Goal: Task Accomplishment & Management: Use online tool/utility

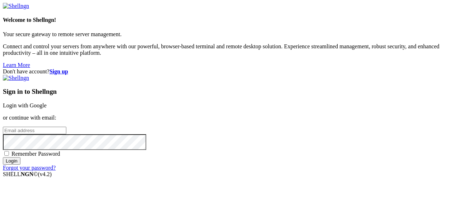
click at [66, 127] on input "email" at bounding box center [34, 131] width 63 height 8
type input "[EMAIL_ADDRESS][DOMAIN_NAME]"
click at [3, 157] on input "Login" at bounding box center [12, 161] width 18 height 8
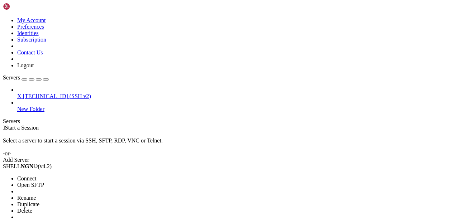
click at [44, 39] on div at bounding box center [233, 109] width 466 height 218
click at [21, 93] on span "X" at bounding box center [19, 96] width 4 height 6
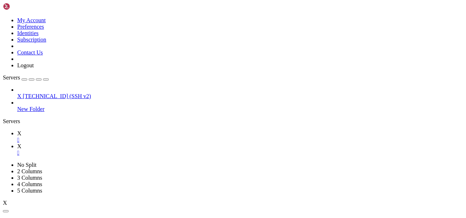
scroll to position [26, 0]
click at [61, 112] on div "X [TECHNICAL_ID] (SSH v2) New Folder" at bounding box center [233, 100] width 460 height 26
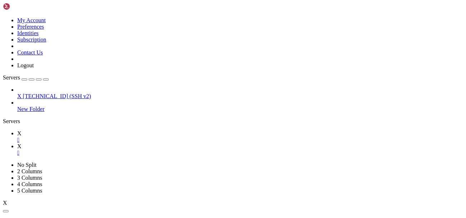
click at [61, 112] on div "X [TECHNICAL_ID] (SSH v2) New Folder" at bounding box center [233, 100] width 460 height 26
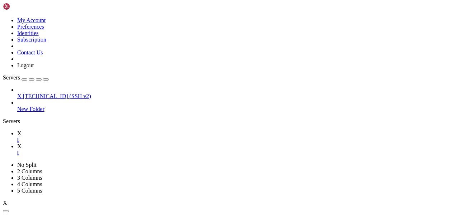
type input "/root"
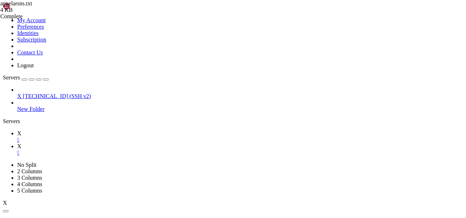
type textarea "['','account_hacked','forgot_pw','stop_2svaccess'],"
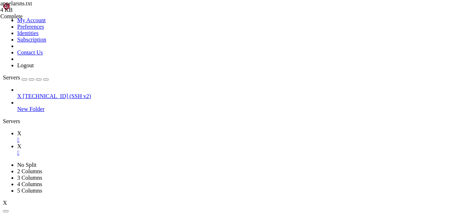
scroll to position [22, 0]
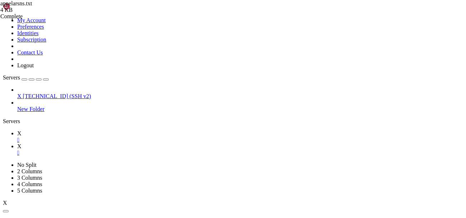
type input "/root/AppealRobot"
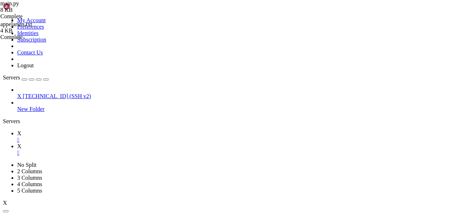
type textarea ""danhmuc1": "stop_2svaccess","
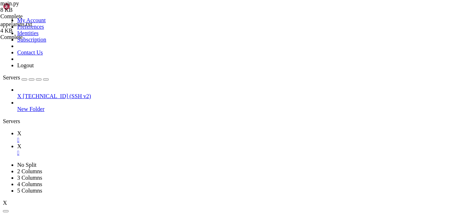
type input "/root"
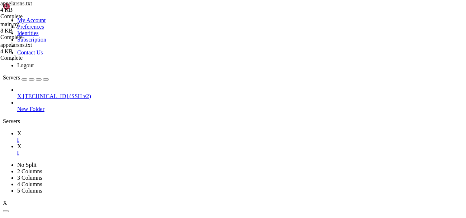
type textarea "['Vui lòng chọn','Kháng cáo tài khoản','Kháng cáo nội dung','Khiếu nại cho bạn …"
type input "modera"
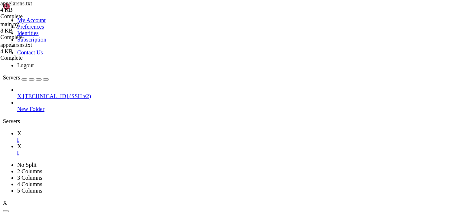
click at [94, 130] on link "X " at bounding box center [240, 136] width 446 height 13
click at [123, 143] on link "X " at bounding box center [240, 149] width 446 height 13
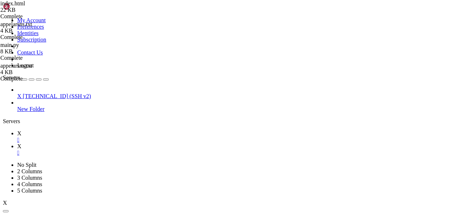
scroll to position [508, 0]
drag, startPoint x: 294, startPoint y: 147, endPoint x: 321, endPoint y: 145, distance: 26.9
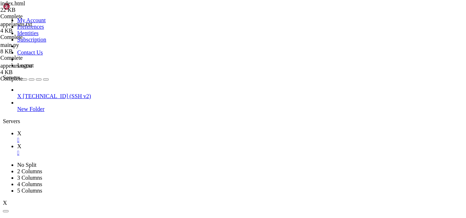
type textarea "['','bug_report'],"
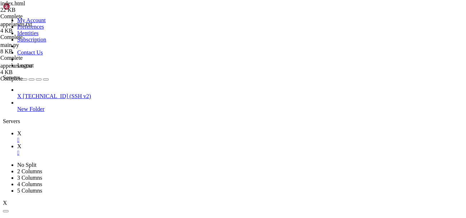
type input "/root/AppealRobot"
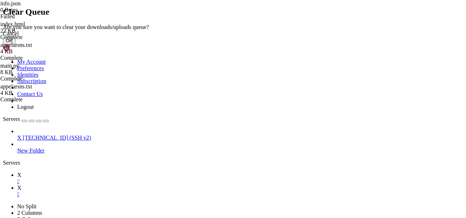
click at [15, 44] on button "OK" at bounding box center [9, 41] width 13 height 8
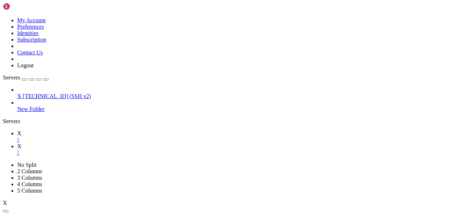
click at [7, 112] on div "X [TECHNICAL_ID] (SSH v2) New Folder" at bounding box center [233, 100] width 460 height 26
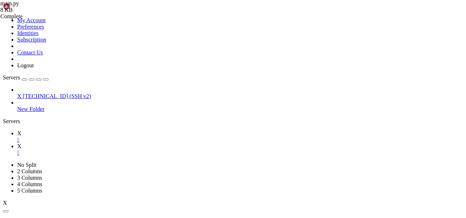
scroll to position [210, 0]
paste textarea "account_ownership"
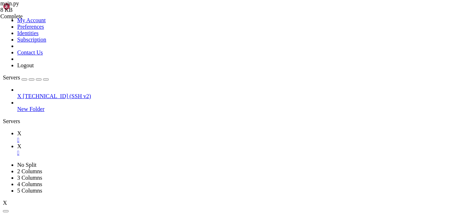
drag, startPoint x: 195, startPoint y: 63, endPoint x: 145, endPoint y: 57, distance: 50.6
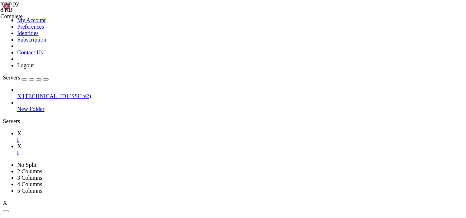
type textarea "if __name__ == "__main__": main()"
